Goal: Navigation & Orientation: Go to known website

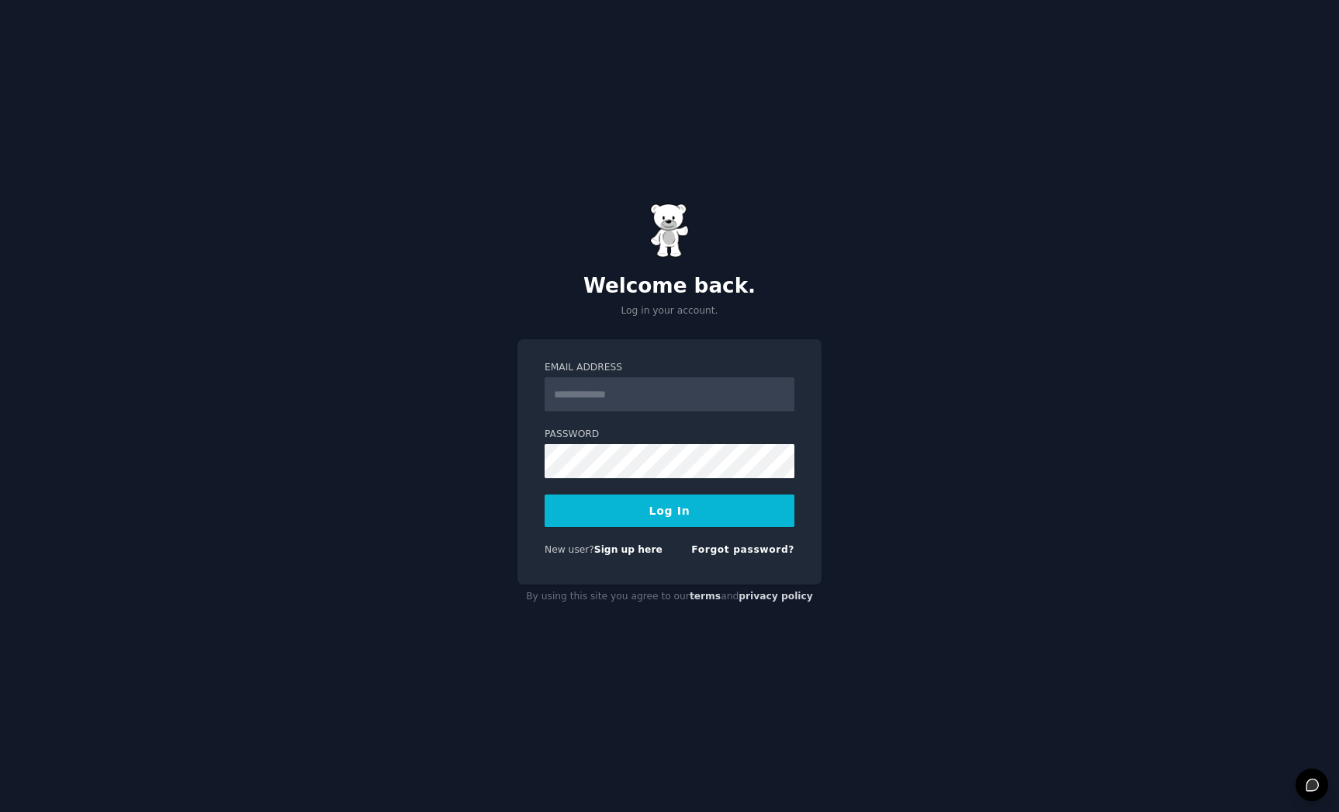
type input "**********"
click at [703, 213] on div "Welcome back. Log in your account." at bounding box center [670, 260] width 304 height 114
click at [690, 226] on div "Welcome back. Log in your account." at bounding box center [670, 260] width 304 height 114
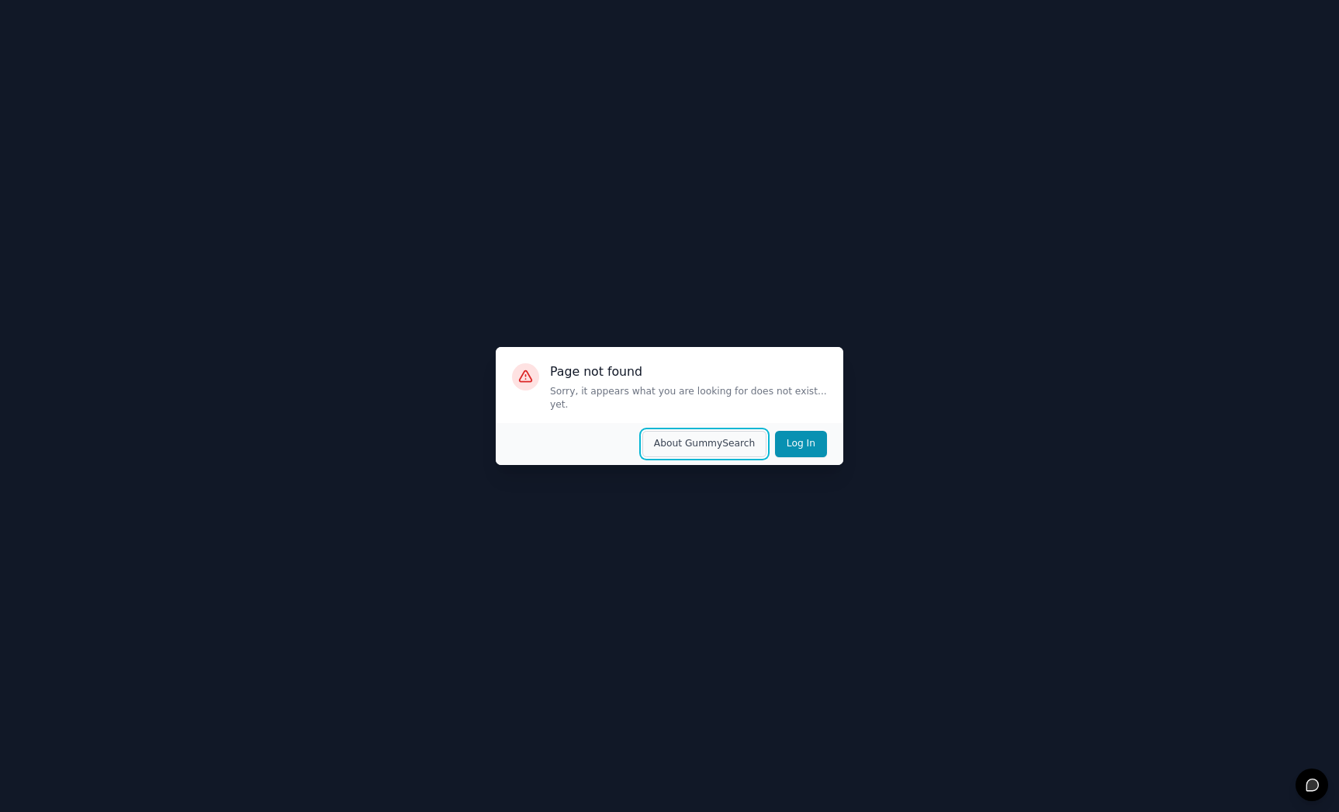
click at [747, 434] on button "About GummySearch" at bounding box center [705, 444] width 125 height 26
